Goal: Information Seeking & Learning: Learn about a topic

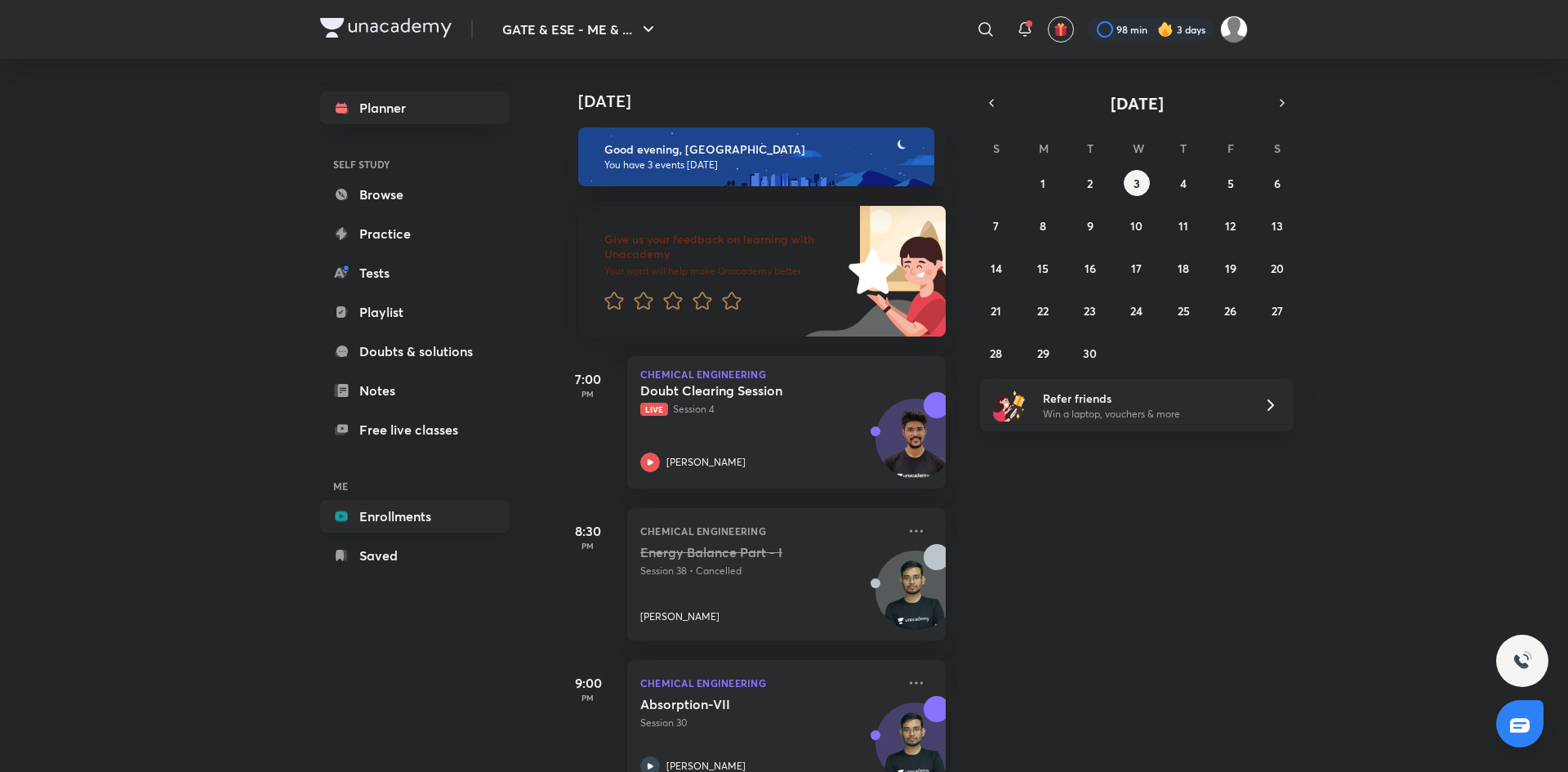
click at [393, 526] on link "Enrollments" at bounding box center [414, 516] width 190 height 33
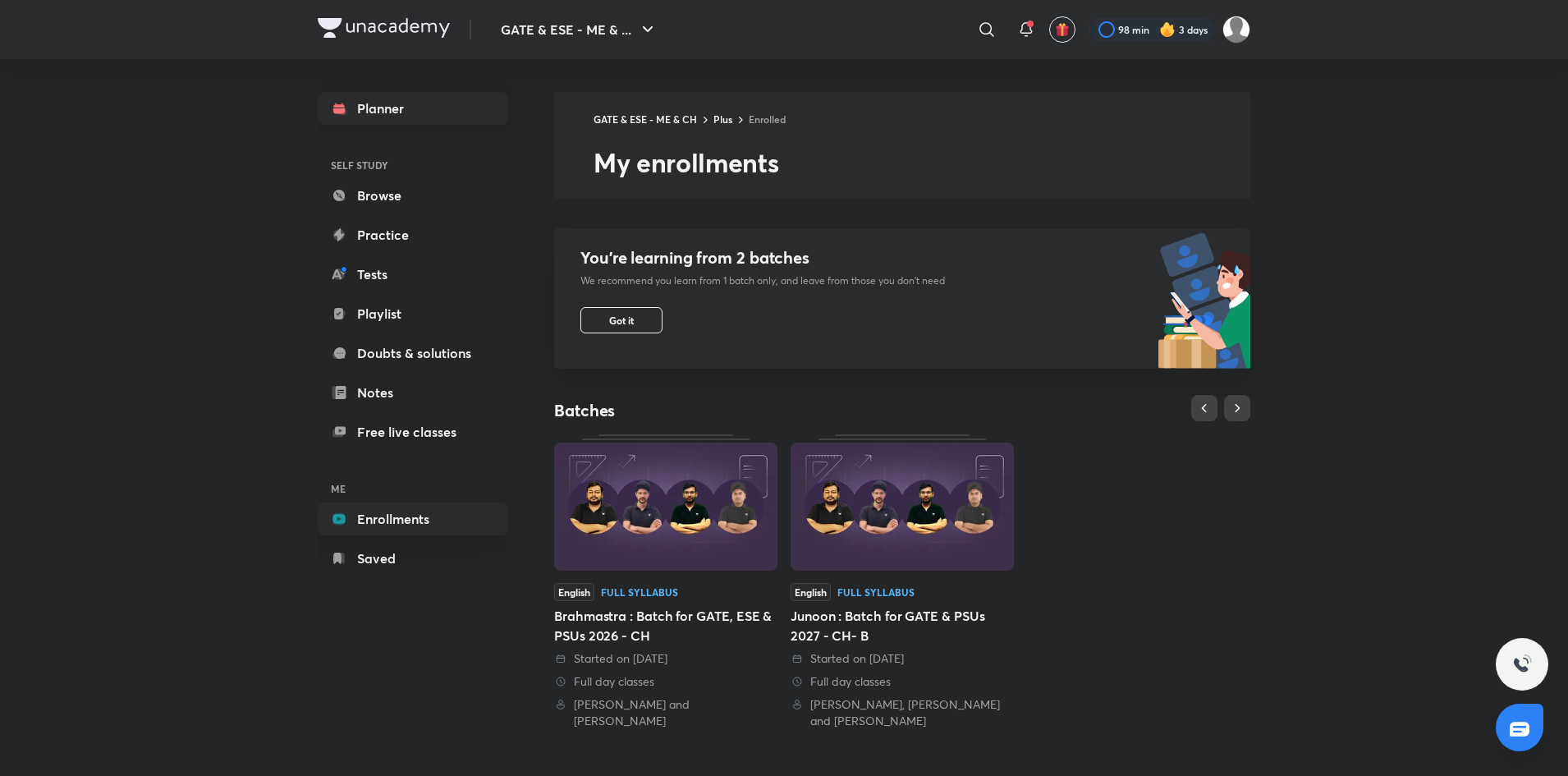
click at [377, 115] on link "Planner" at bounding box center [412, 108] width 191 height 33
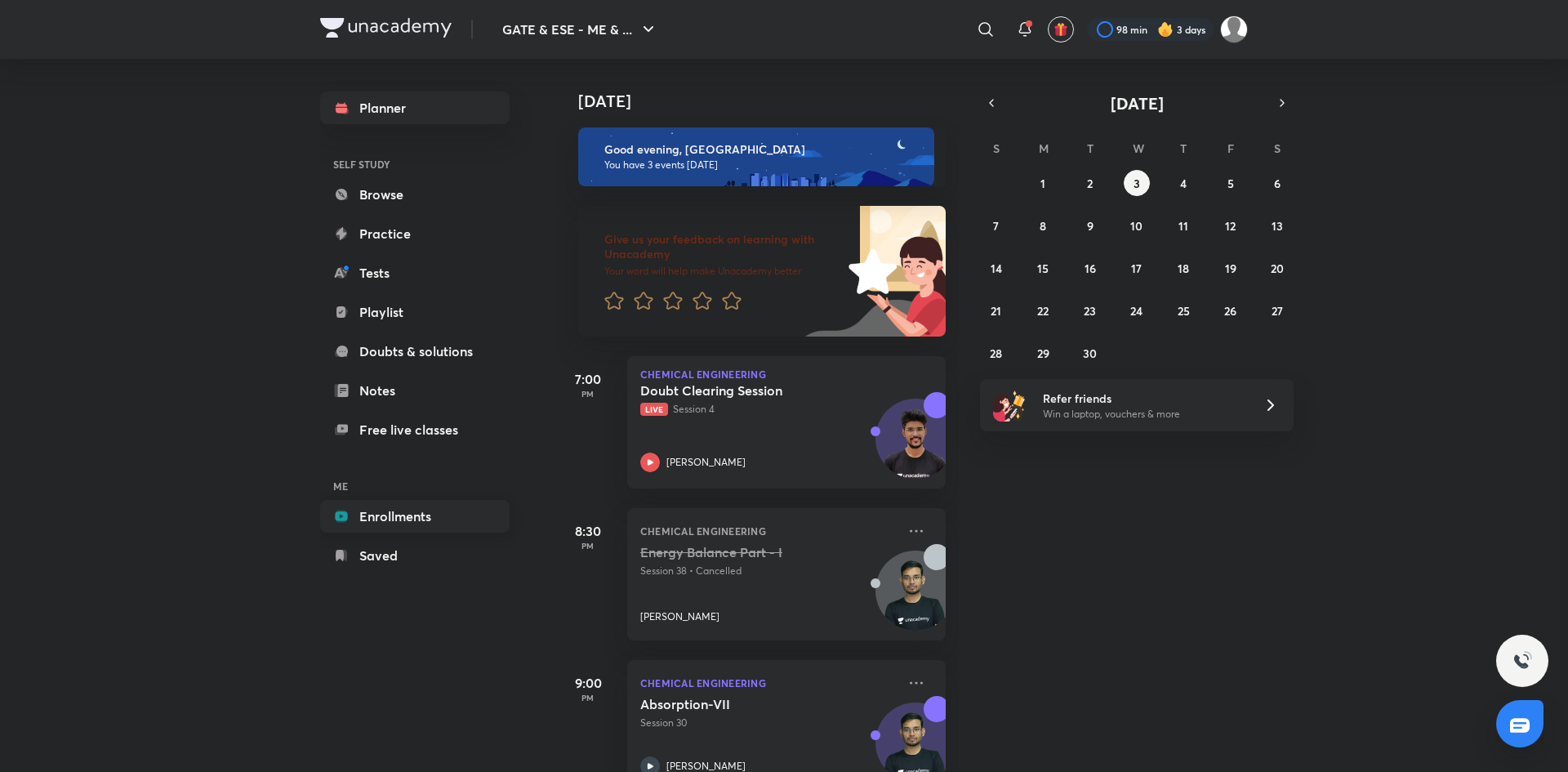
click at [417, 507] on link "Enrollments" at bounding box center [414, 516] width 190 height 33
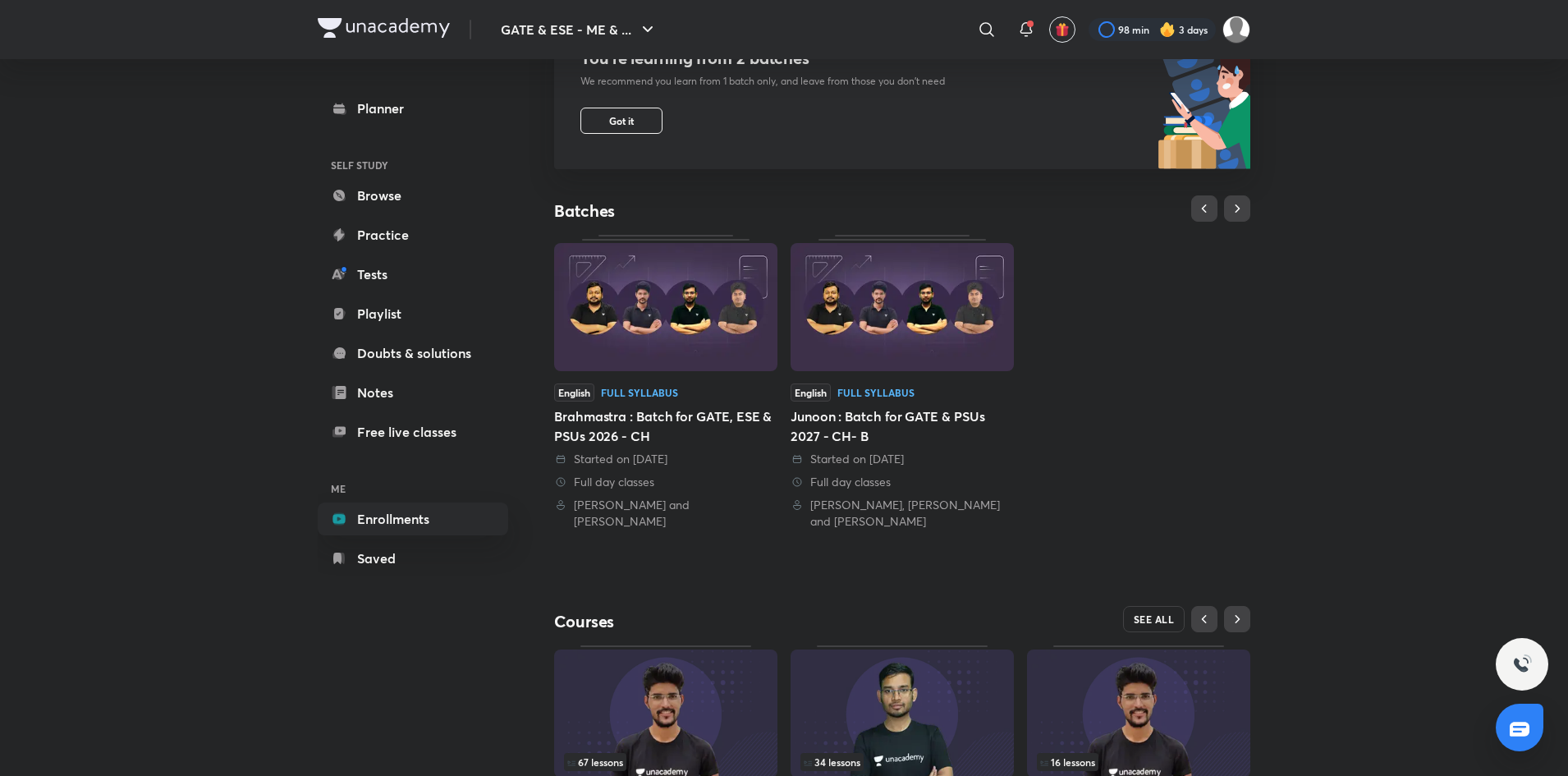
scroll to position [198, 0]
click at [1159, 619] on span "SEE ALL" at bounding box center [1154, 620] width 41 height 12
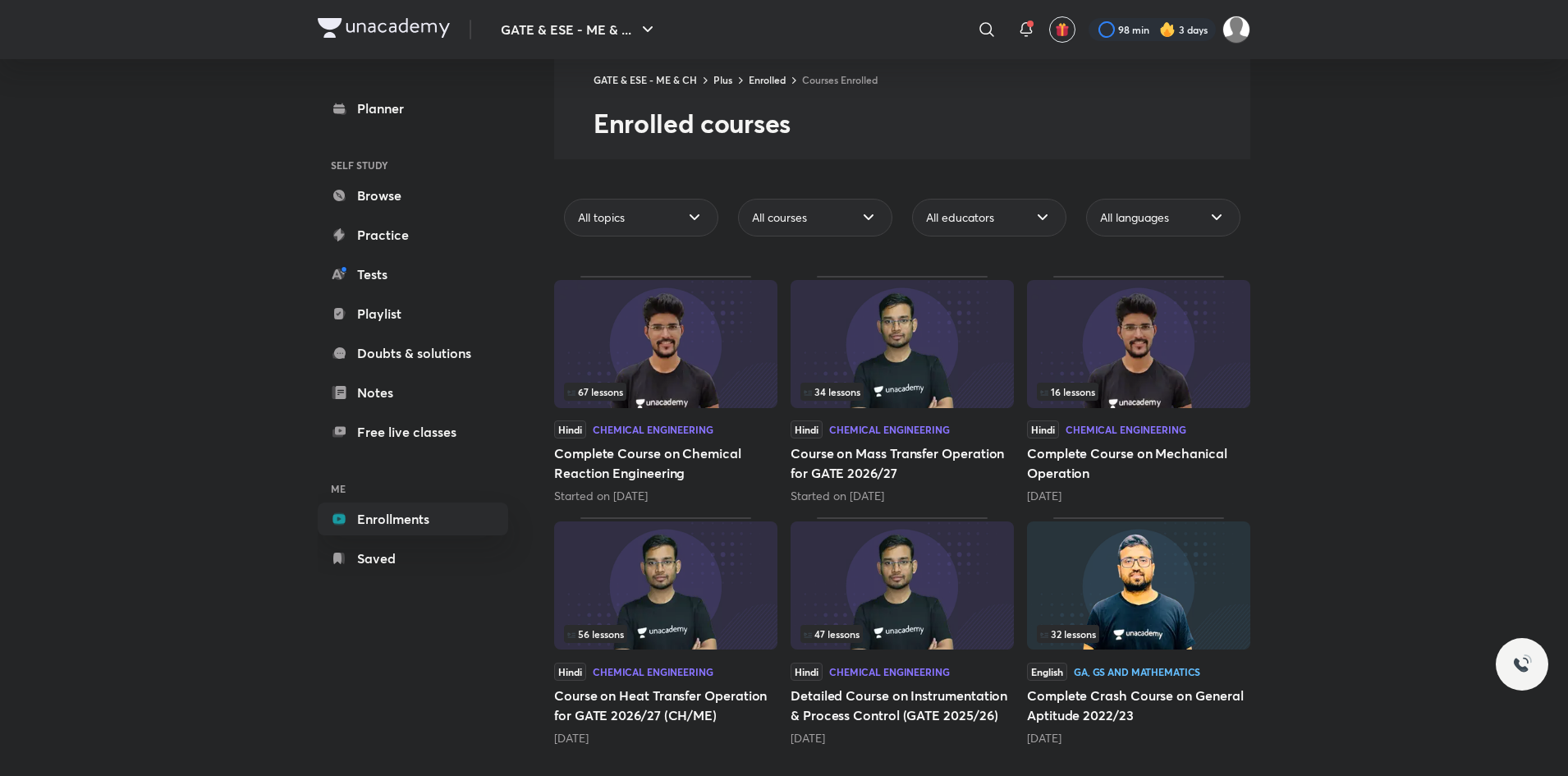
scroll to position [39, 0]
click at [672, 357] on img at bounding box center [665, 344] width 224 height 128
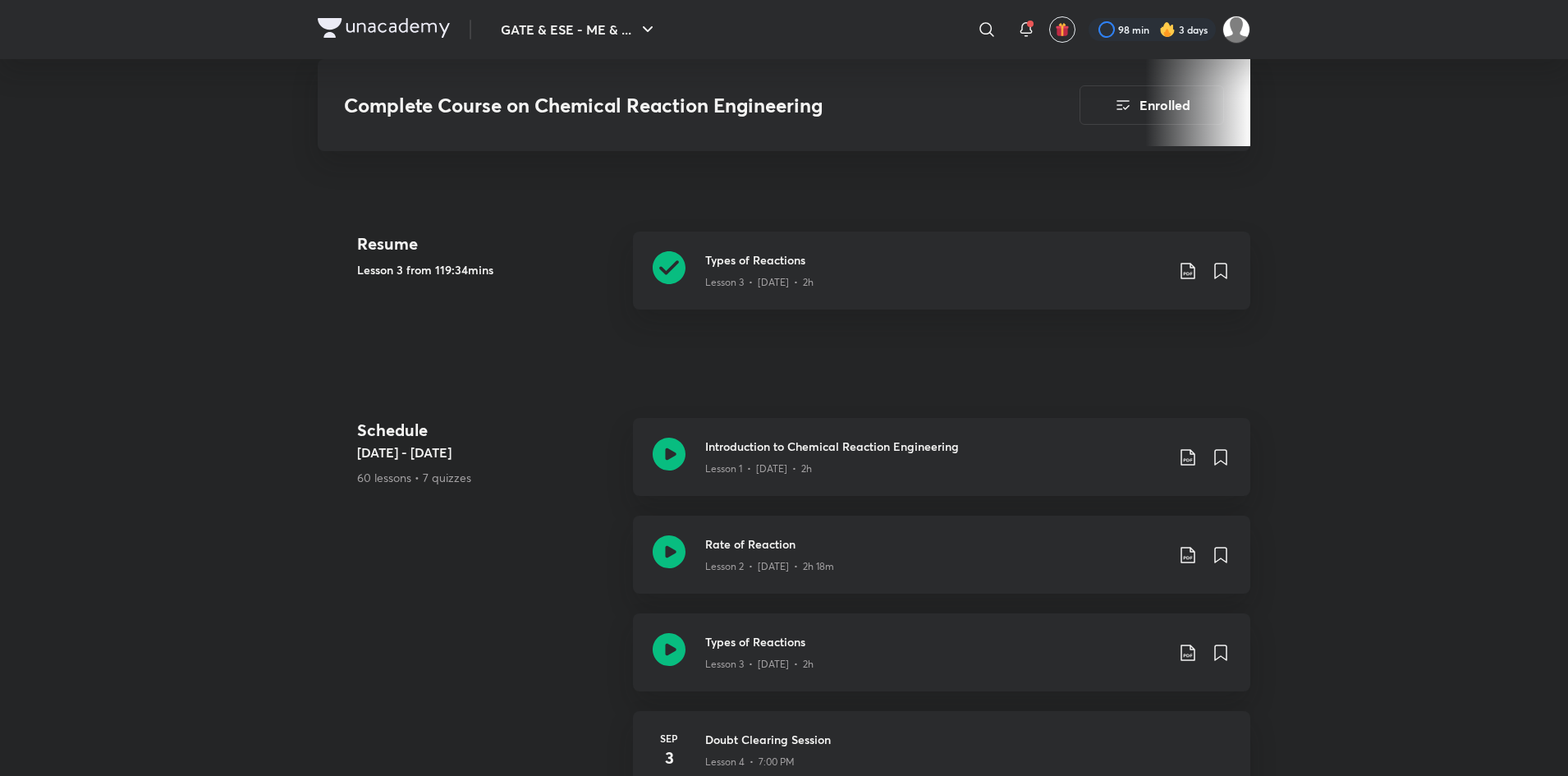
scroll to position [616, 0]
click at [1009, 742] on h3 "Doubt Clearing Session" at bounding box center [968, 741] width 526 height 18
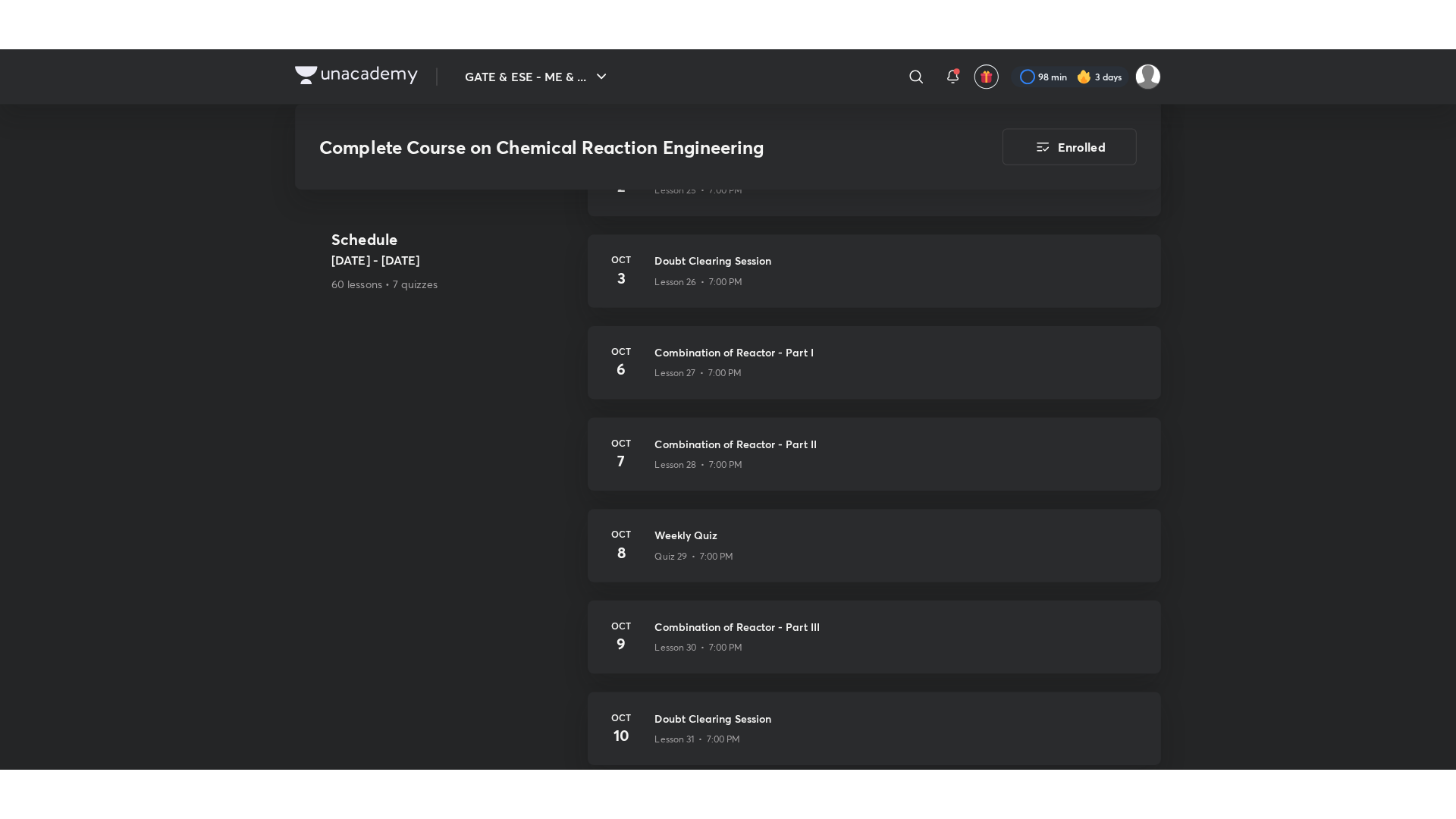
scroll to position [3078, 0]
